Goal: Task Accomplishment & Management: Manage account settings

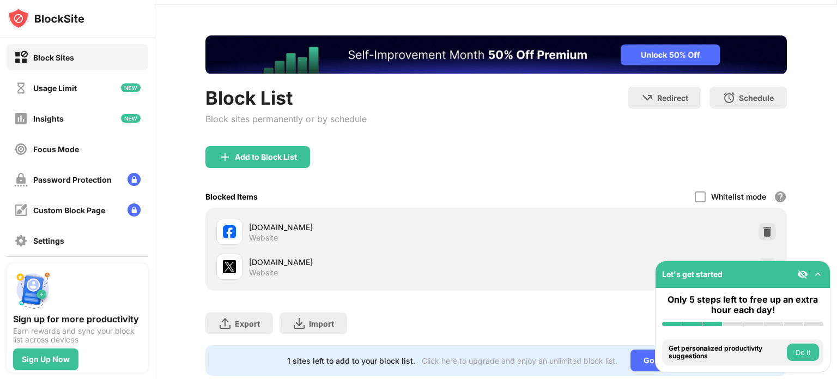
scroll to position [33, 0]
click at [815, 272] on img at bounding box center [817, 274] width 11 height 11
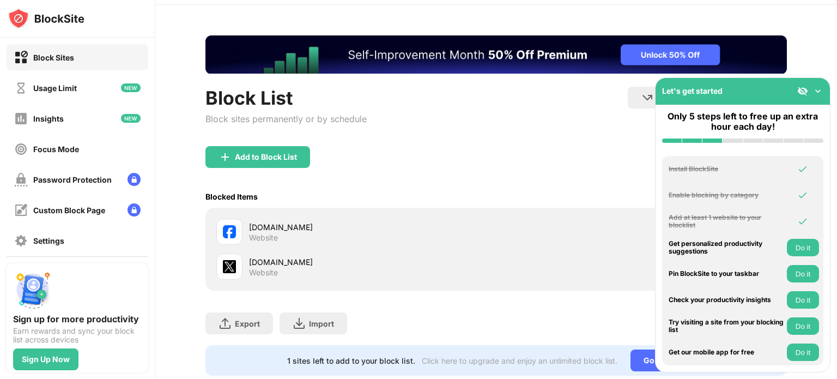
scroll to position [68, 0]
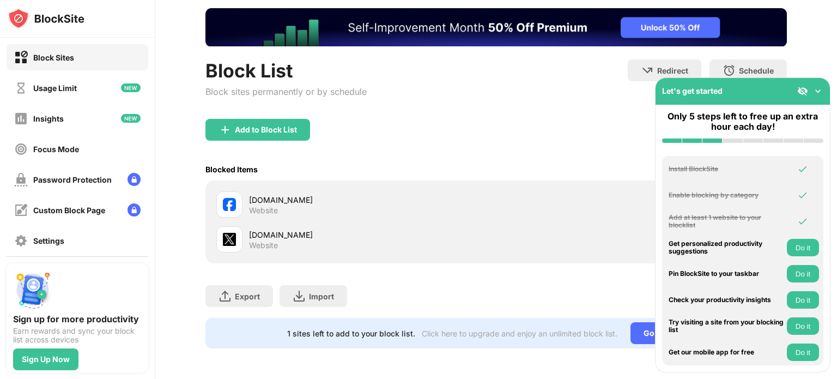
click at [820, 90] on img at bounding box center [817, 91] width 11 height 11
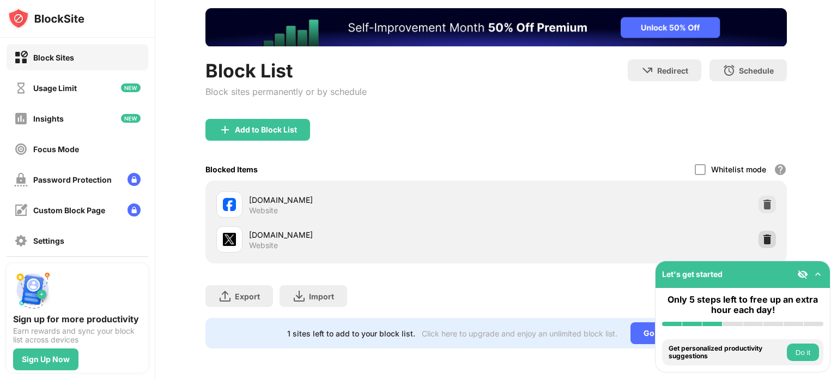
click at [762, 234] on img at bounding box center [767, 239] width 11 height 11
